Goal: Task Accomplishment & Management: Manage account settings

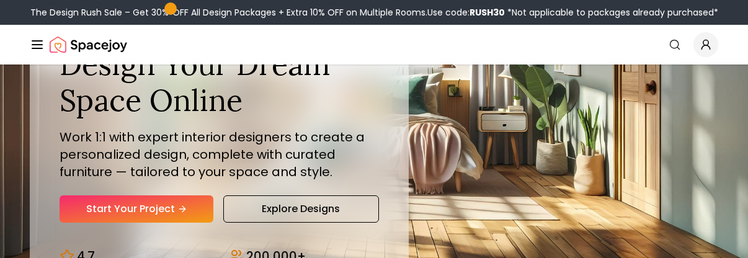
click at [584, 53] on span "Global" at bounding box center [705, 44] width 25 height 25
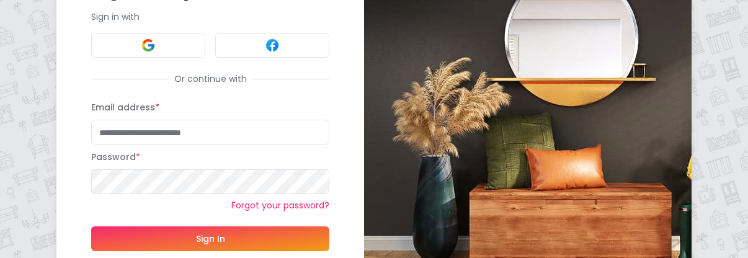
scroll to position [124, 0]
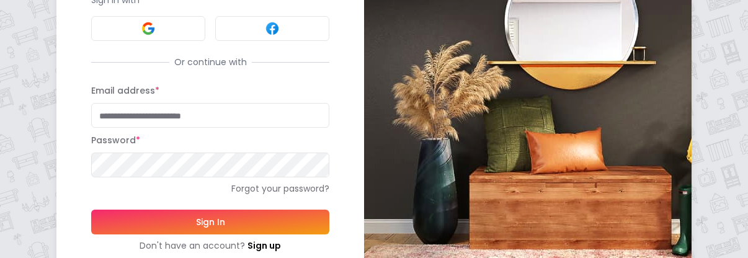
click at [131, 107] on input "Email address *" at bounding box center [210, 115] width 238 height 25
type input "**********"
click at [201, 210] on button "Sign In" at bounding box center [210, 222] width 238 height 25
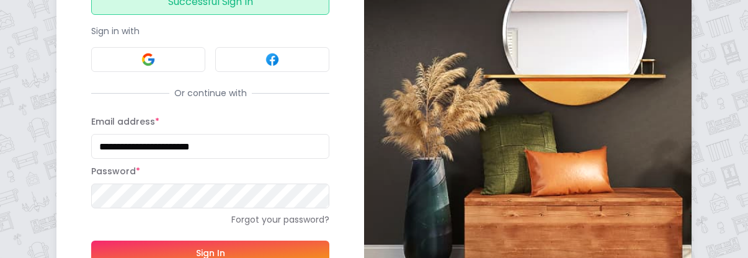
scroll to position [155, 0]
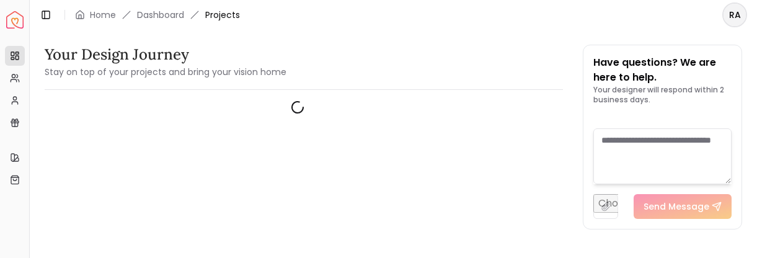
scroll to position [29, 0]
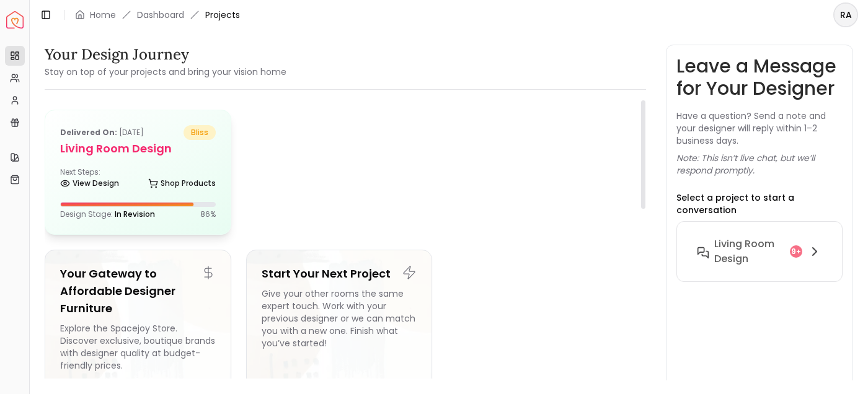
click at [160, 202] on div at bounding box center [138, 204] width 156 height 5
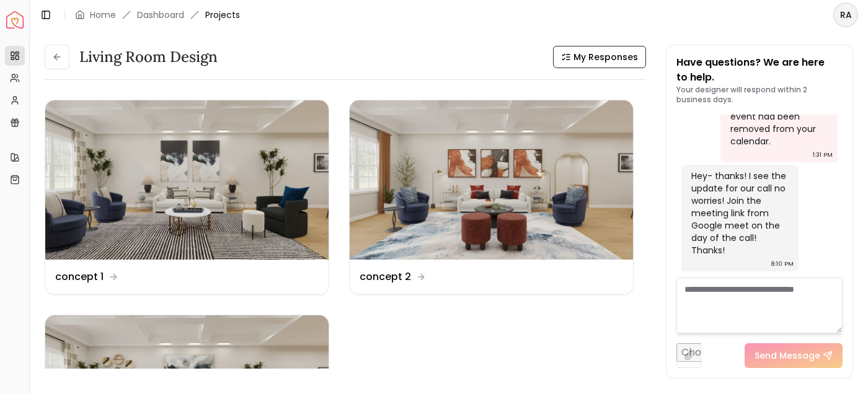
click at [757, 11] on html "Spacejoy Dashboard Overview Projects My Referrals My Profile Gift Card Balance …" at bounding box center [434, 197] width 868 height 394
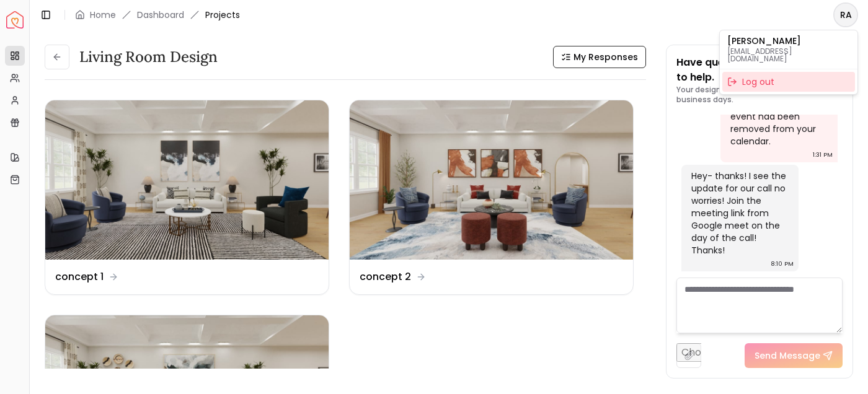
click at [757, 73] on div "Log out" at bounding box center [788, 82] width 133 height 20
